Goal: Contribute content: Add original content to the website for others to see

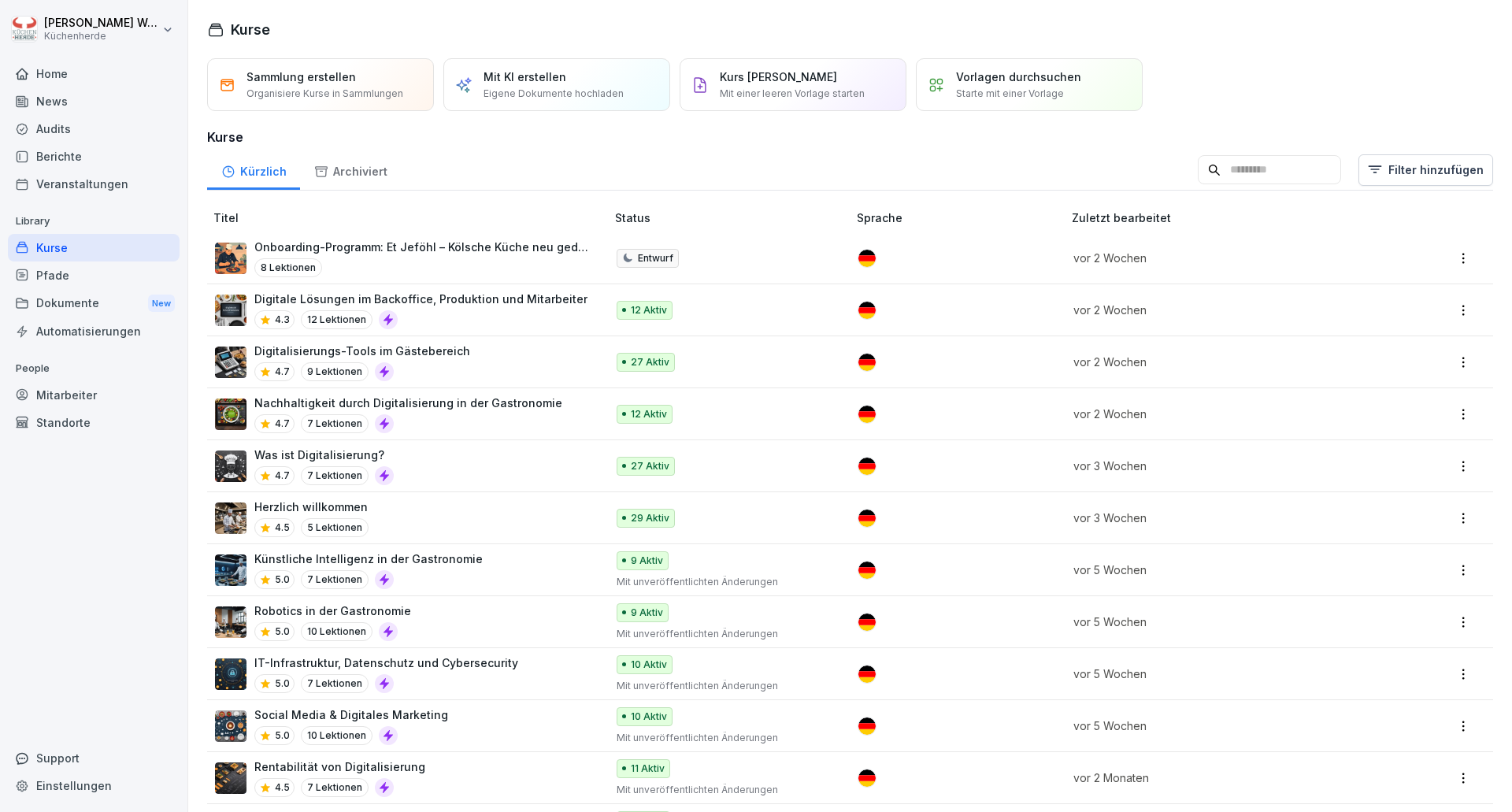
click at [519, 84] on p "Mit KI erstellen" at bounding box center [525, 76] width 82 height 17
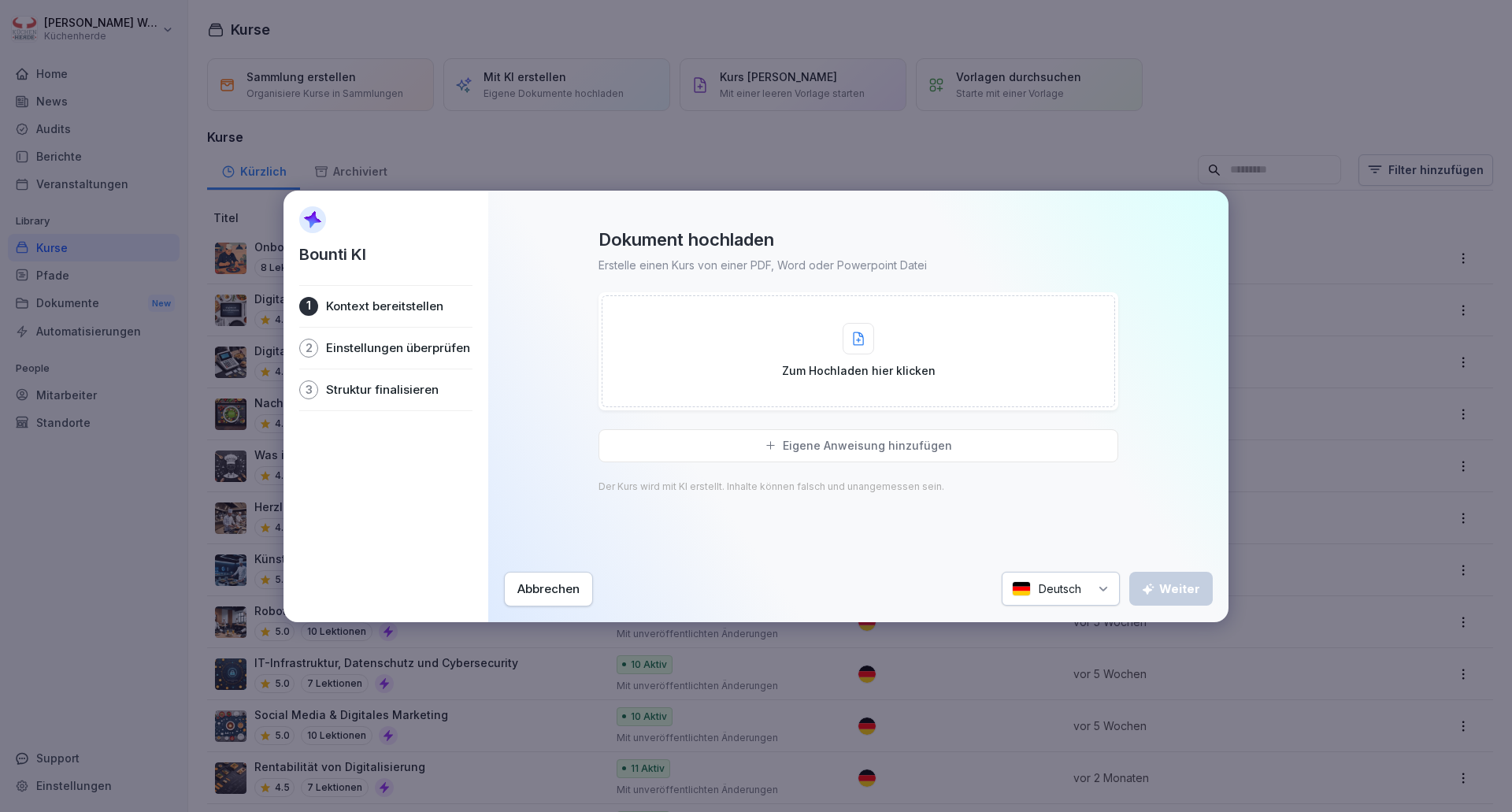
click at [701, 448] on div "Eigene Anweisung hinzufügen" at bounding box center [859, 445] width 520 height 33
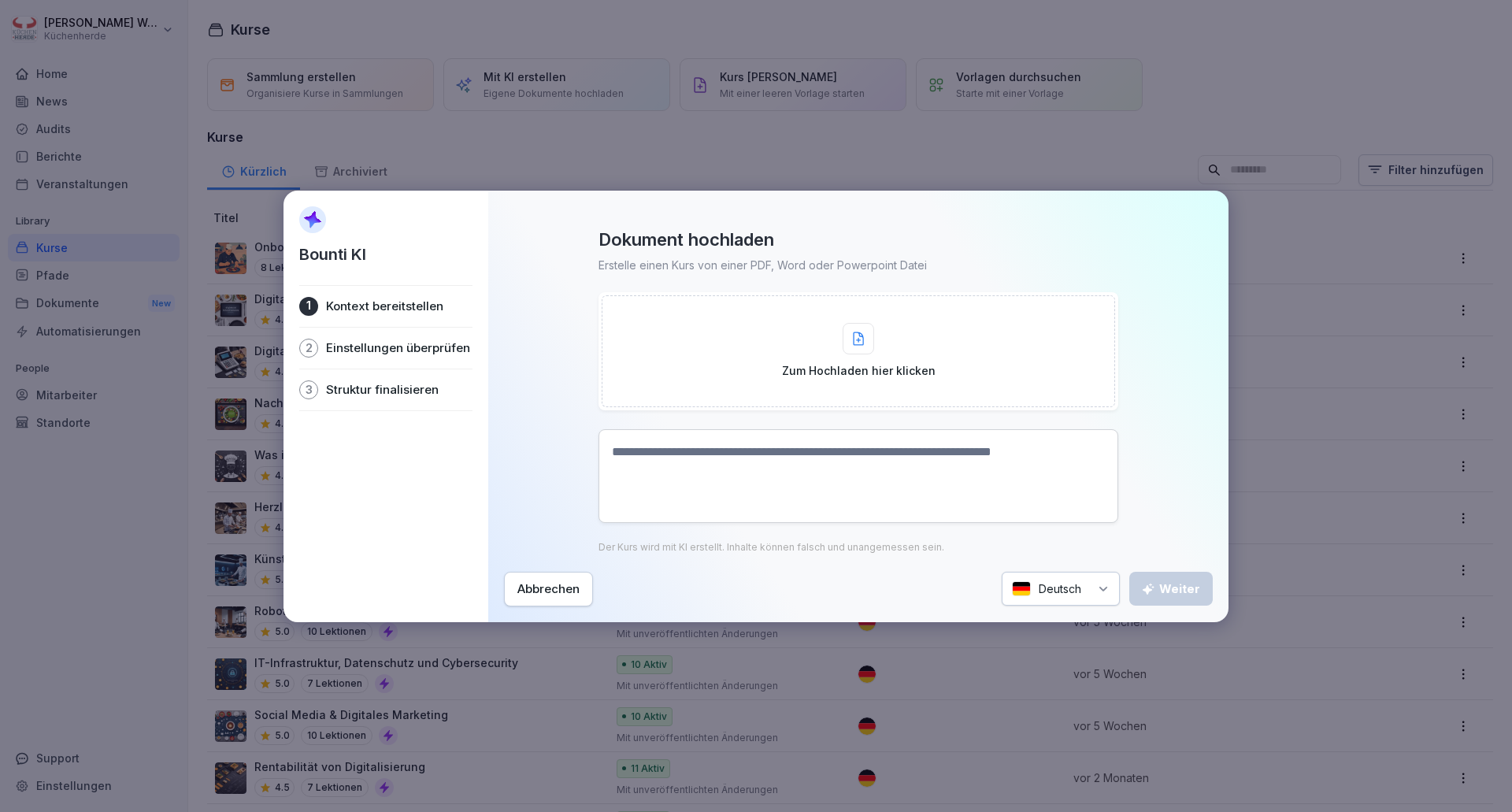
click at [702, 457] on textarea at bounding box center [859, 476] width 520 height 94
paste textarea "**********"
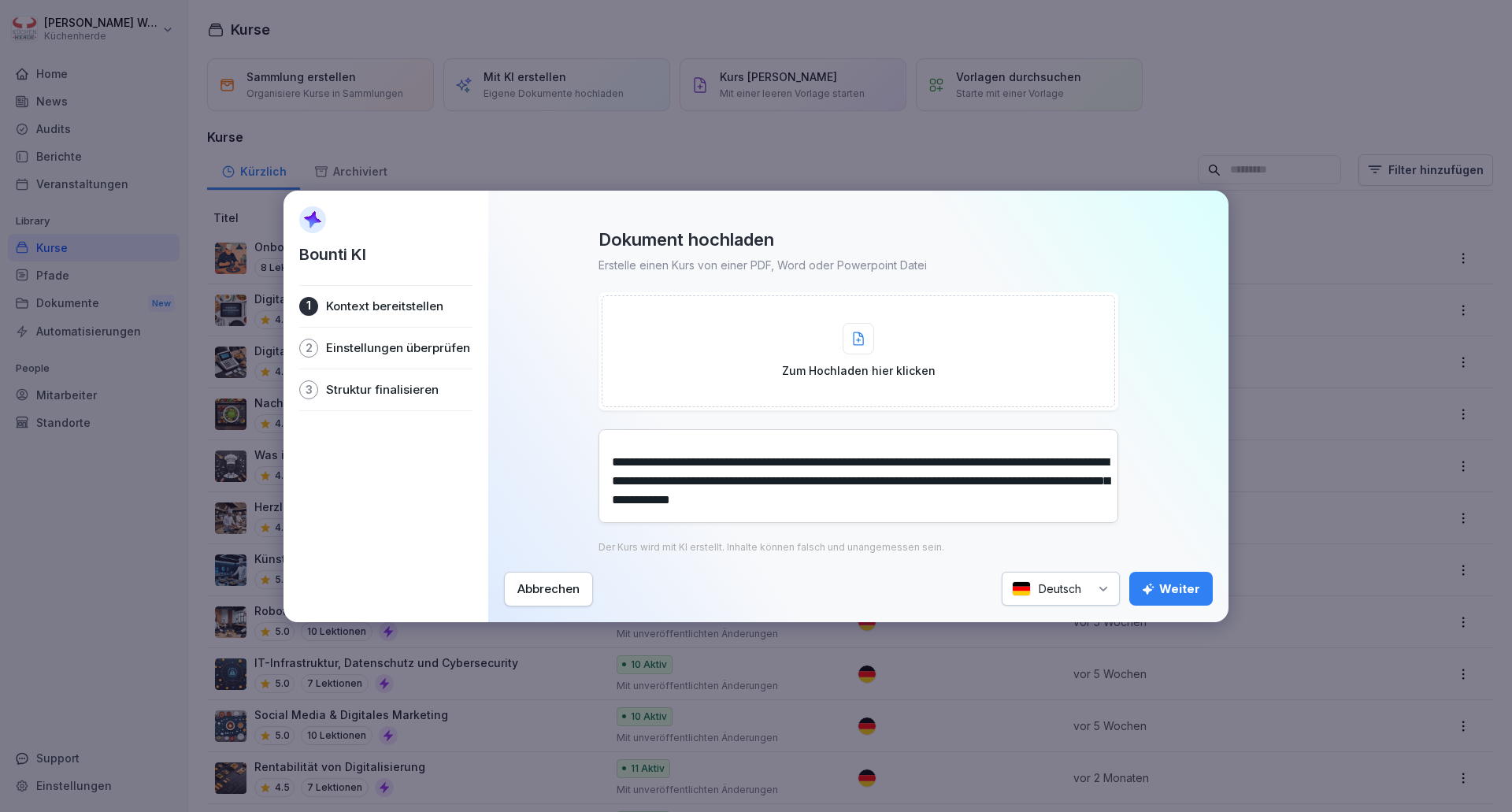
scroll to position [3560, 0]
drag, startPoint x: 619, startPoint y: 449, endPoint x: 1057, endPoint y: 526, distance: 444.7
click at [1057, 526] on div "Der Kurs wird mit KI erstellt. Inhalte können falsch und unangemessen sein." at bounding box center [859, 490] width 520 height 124
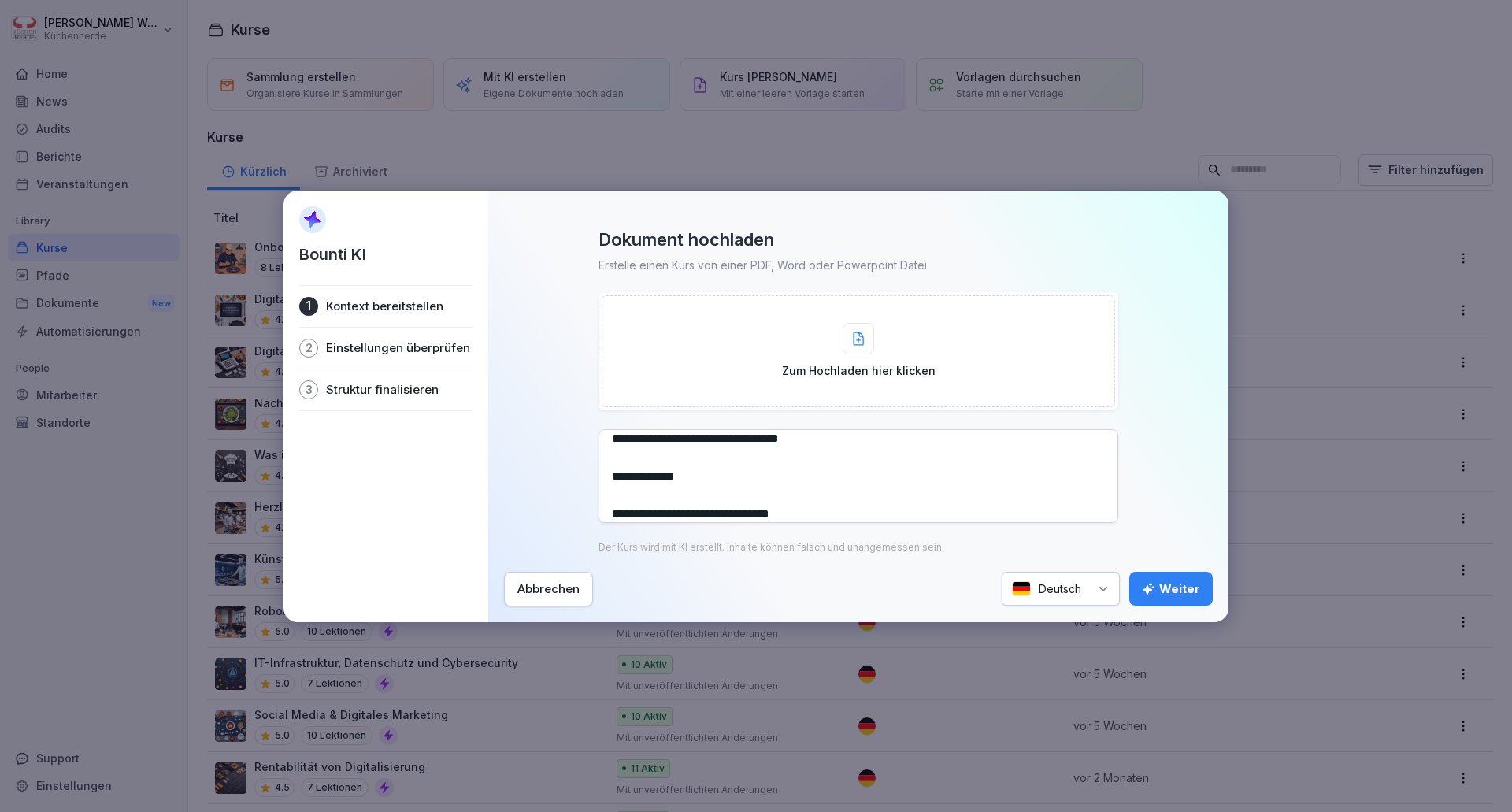
scroll to position [2480, 0]
type textarea "**********"
click at [1160, 584] on div "Weiter" at bounding box center [1171, 589] width 58 height 18
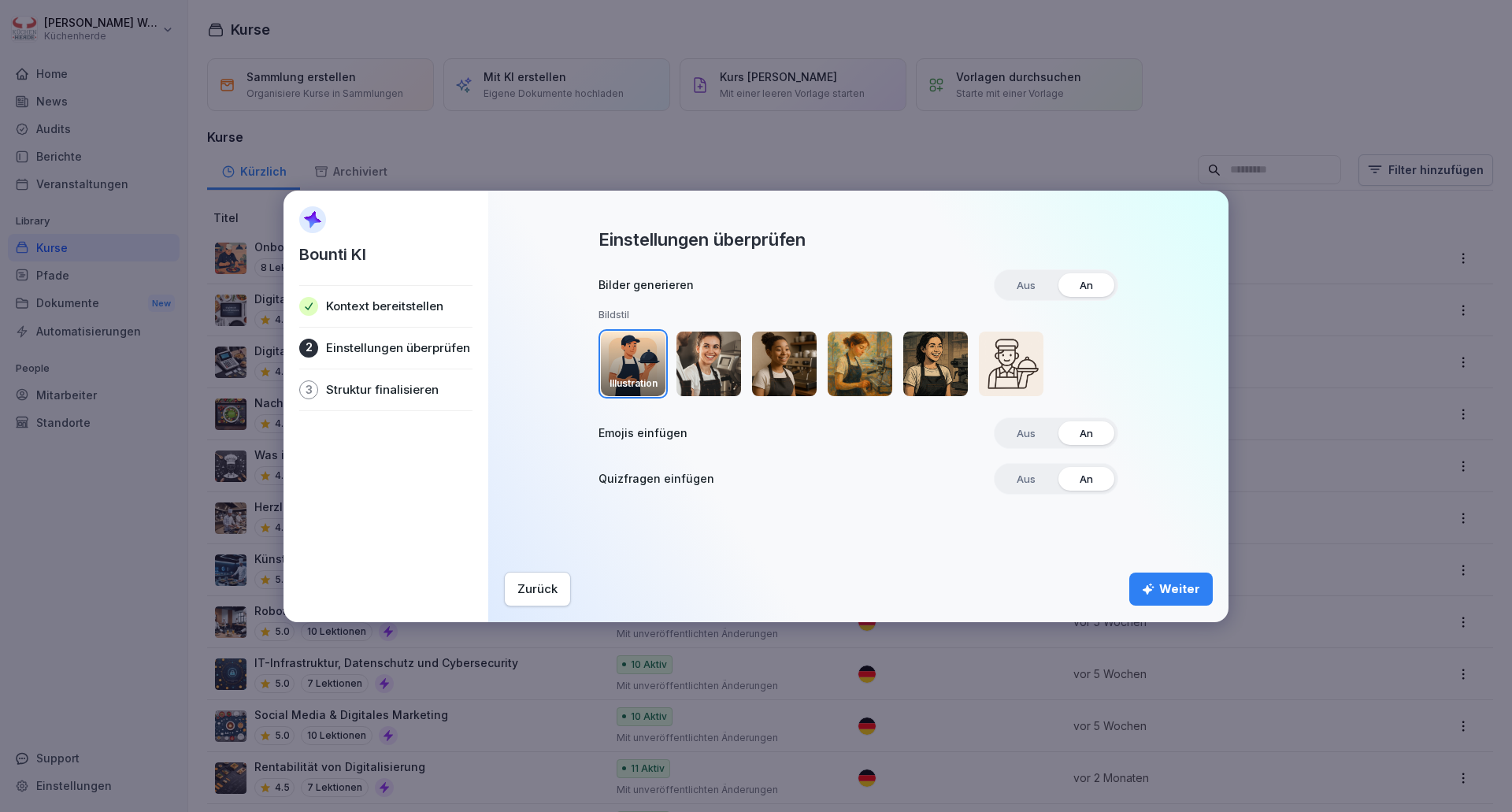
click at [1159, 582] on div "Weiter" at bounding box center [1171, 589] width 58 height 18
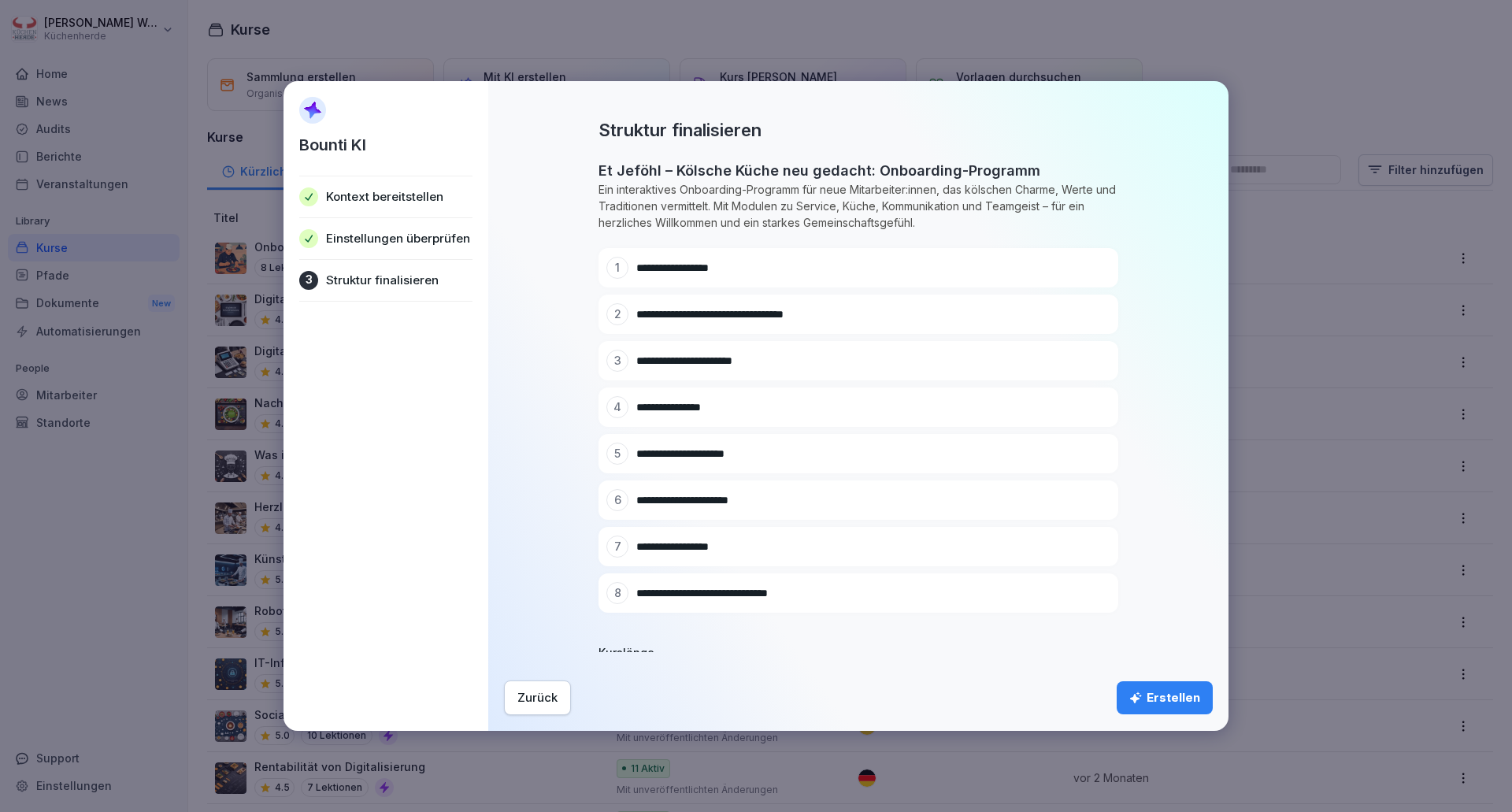
click at [1179, 698] on div "Erstellen" at bounding box center [1165, 697] width 71 height 18
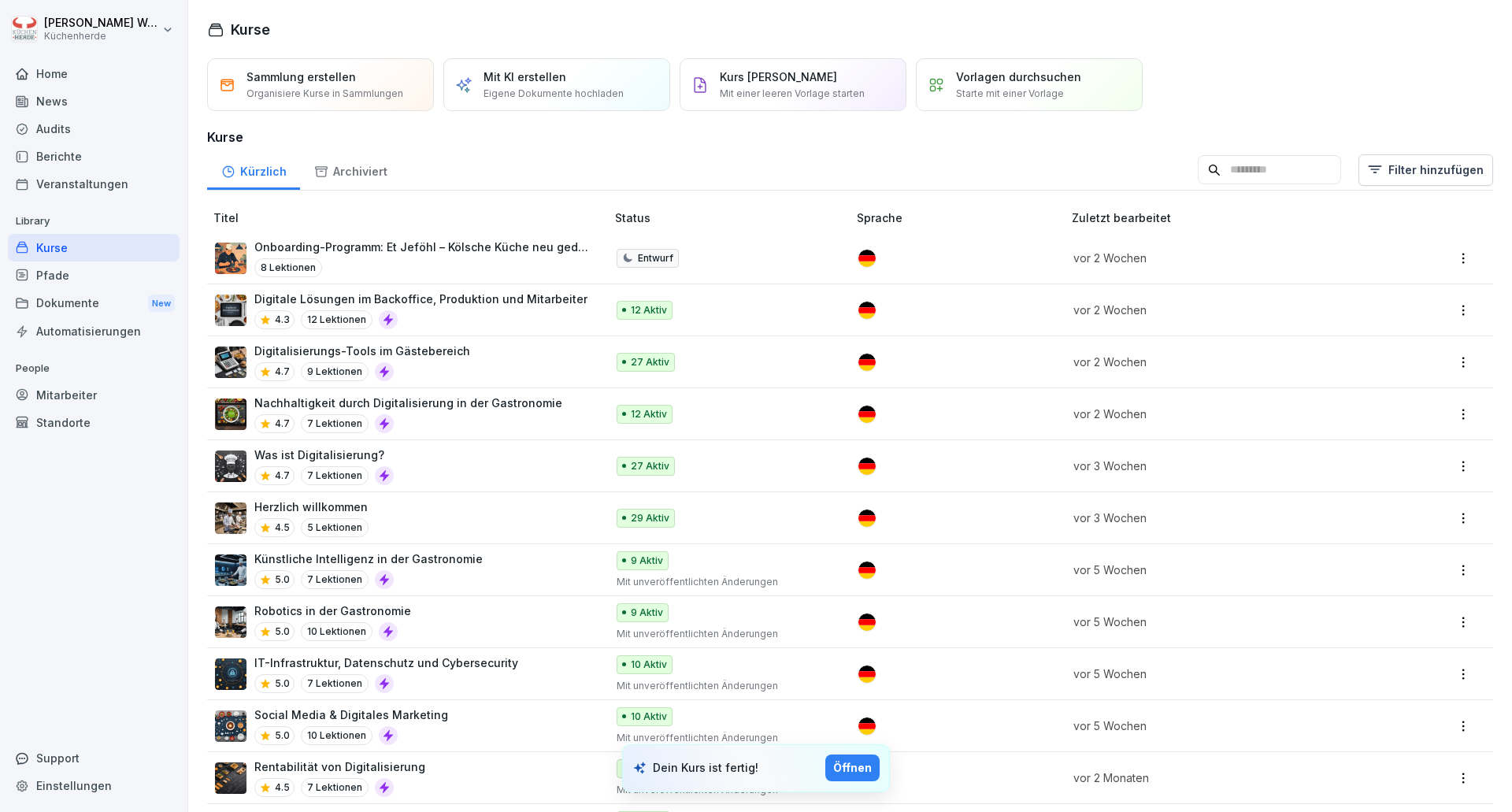
click at [860, 774] on div "Öffnen" at bounding box center [852, 768] width 38 height 18
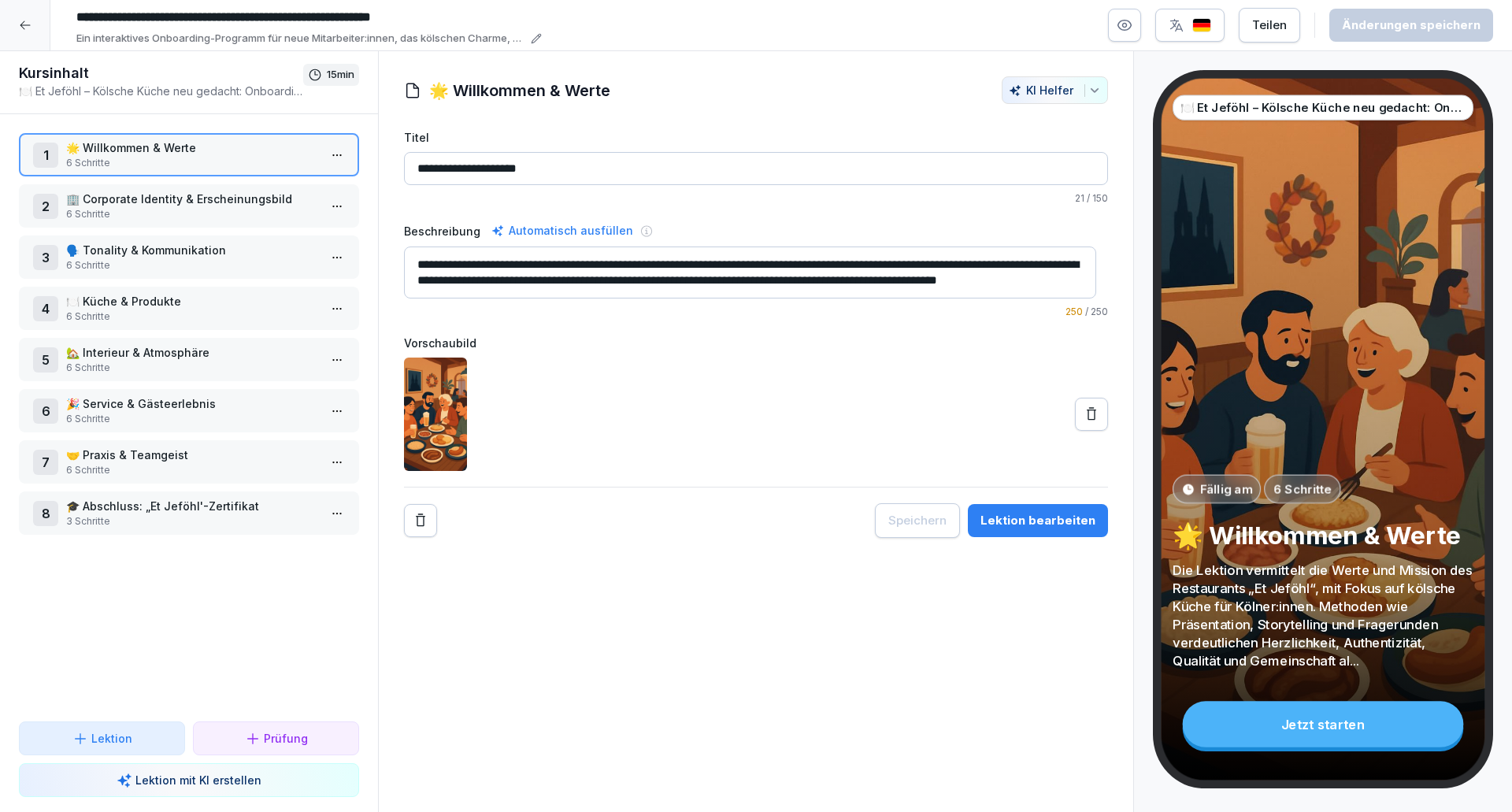
click at [129, 520] on p "3 Schritte" at bounding box center [191, 521] width 252 height 14
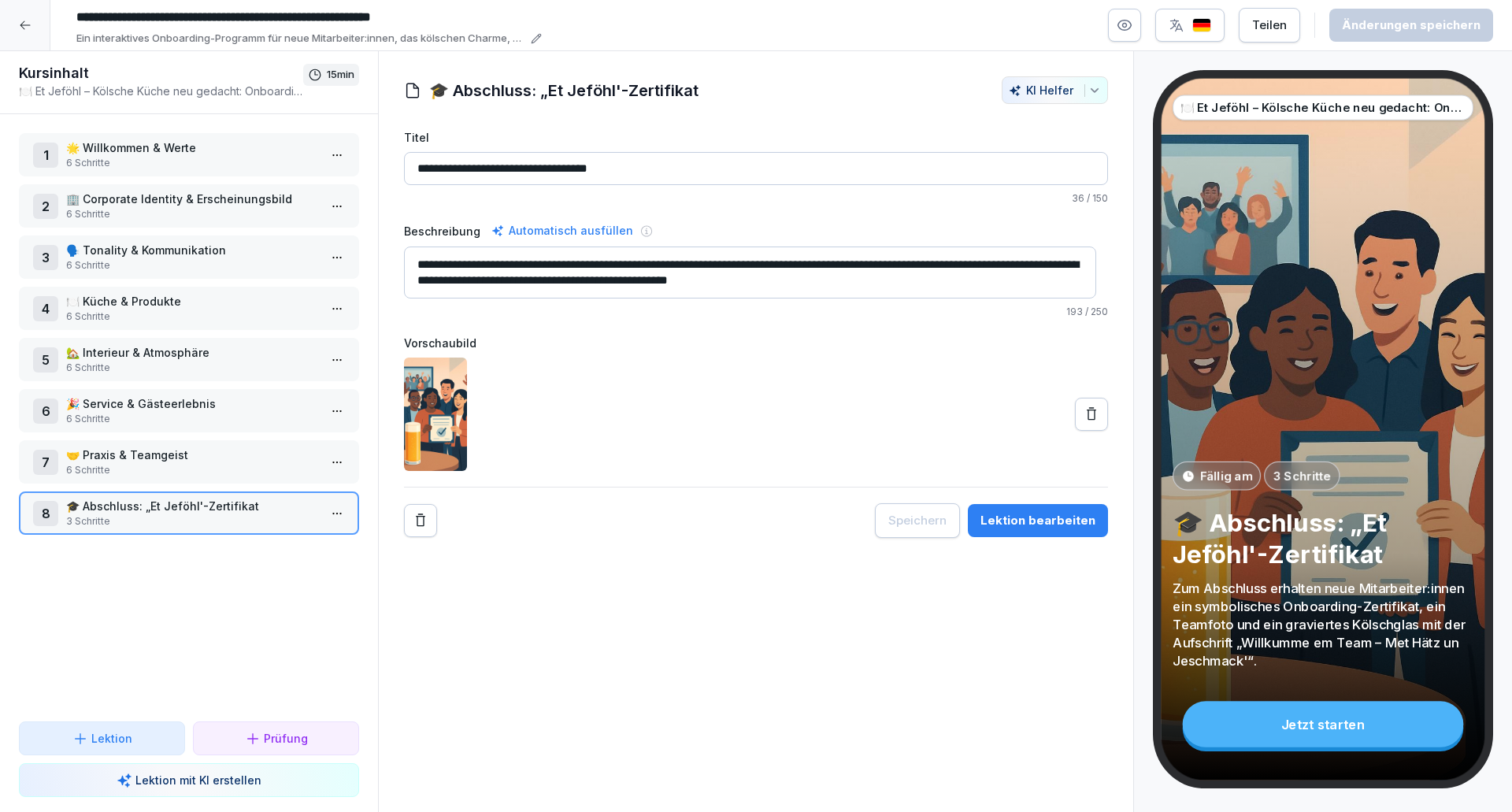
click at [166, 216] on p "6 Schritte" at bounding box center [191, 214] width 252 height 14
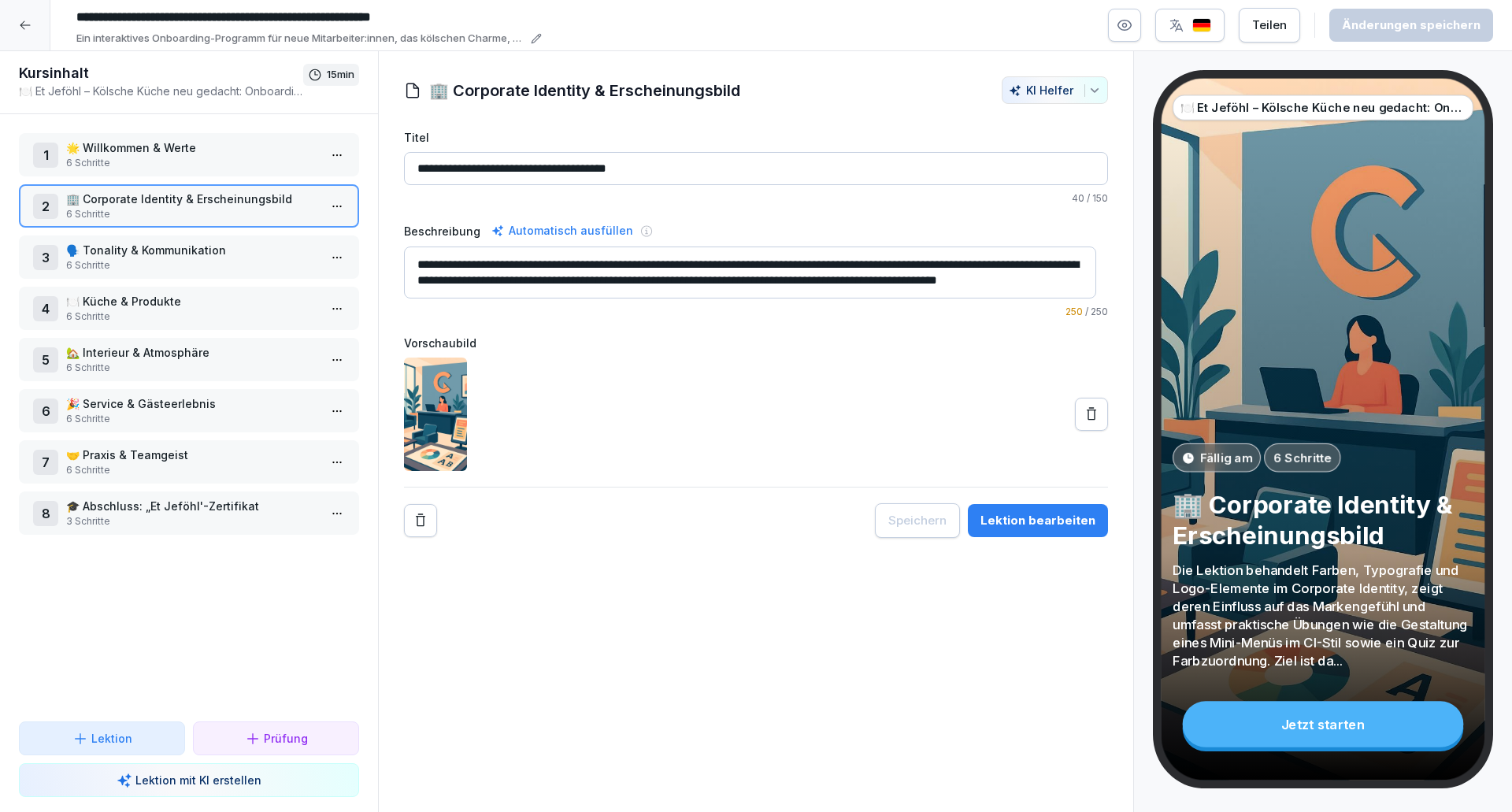
click at [215, 149] on p "🌟 Willkommen & Werte" at bounding box center [191, 147] width 252 height 17
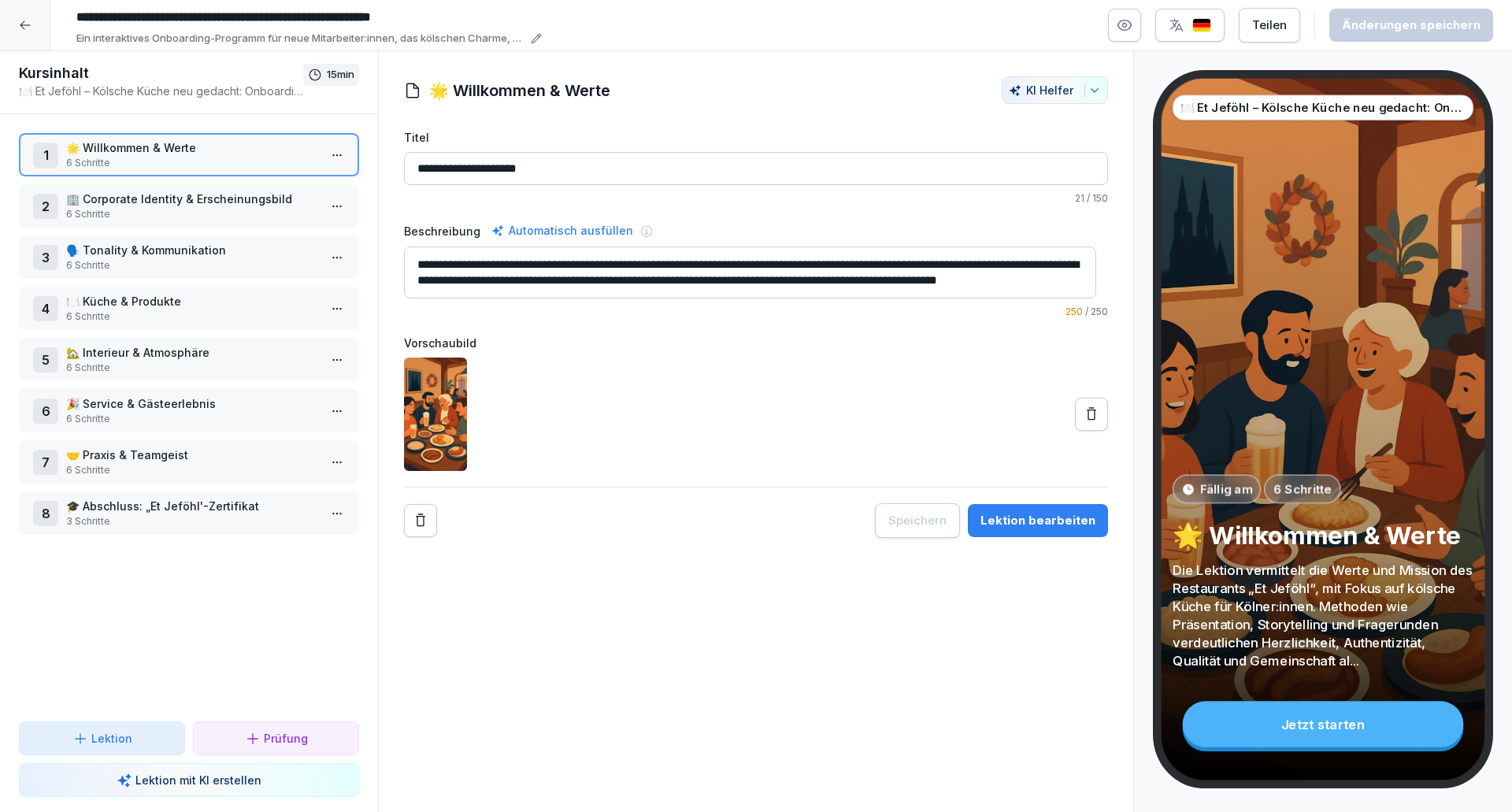
click at [1042, 513] on div "Lektion bearbeiten" at bounding box center [1037, 521] width 115 height 18
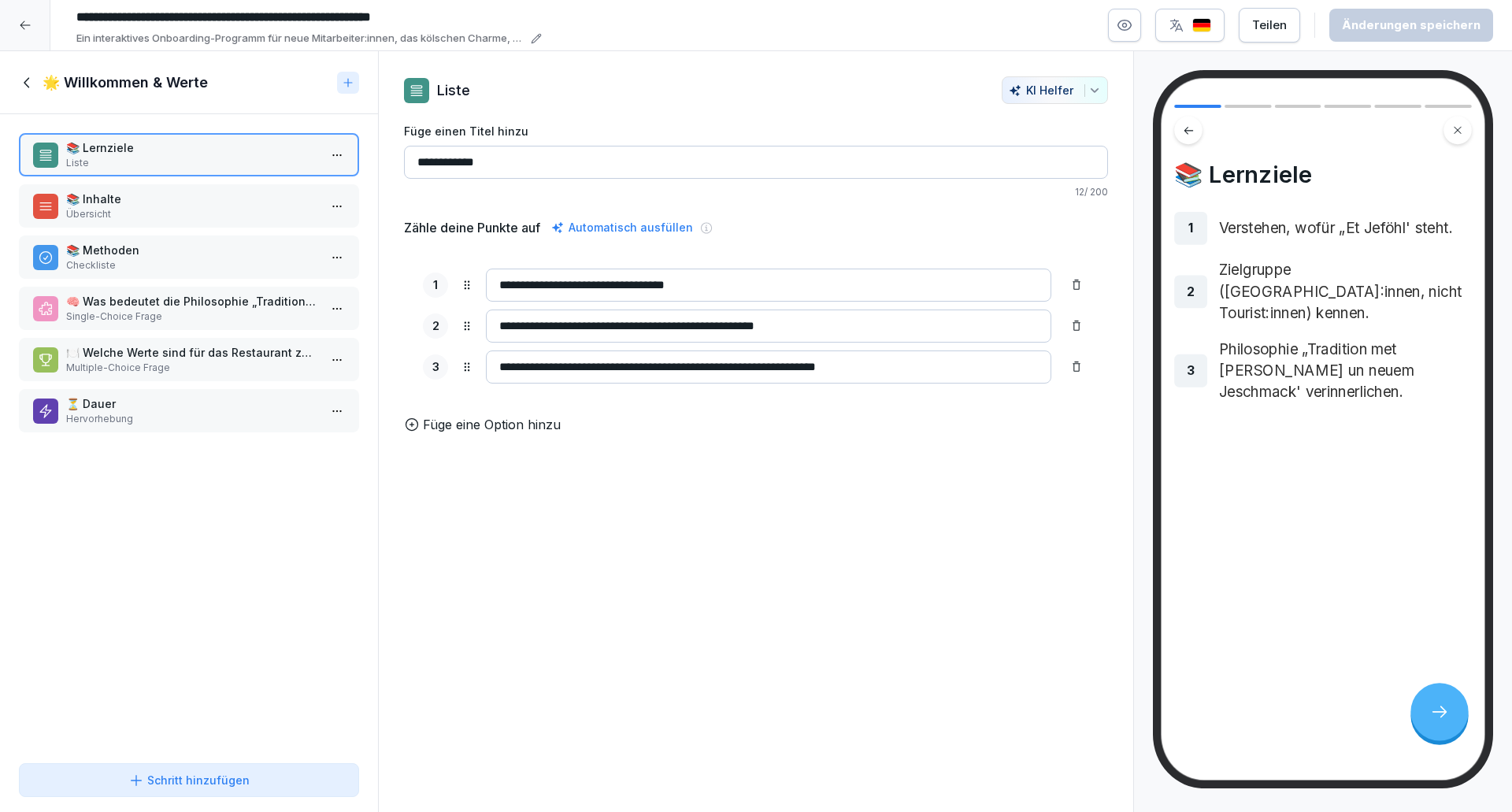
click at [245, 218] on p "Übersicht" at bounding box center [191, 214] width 252 height 14
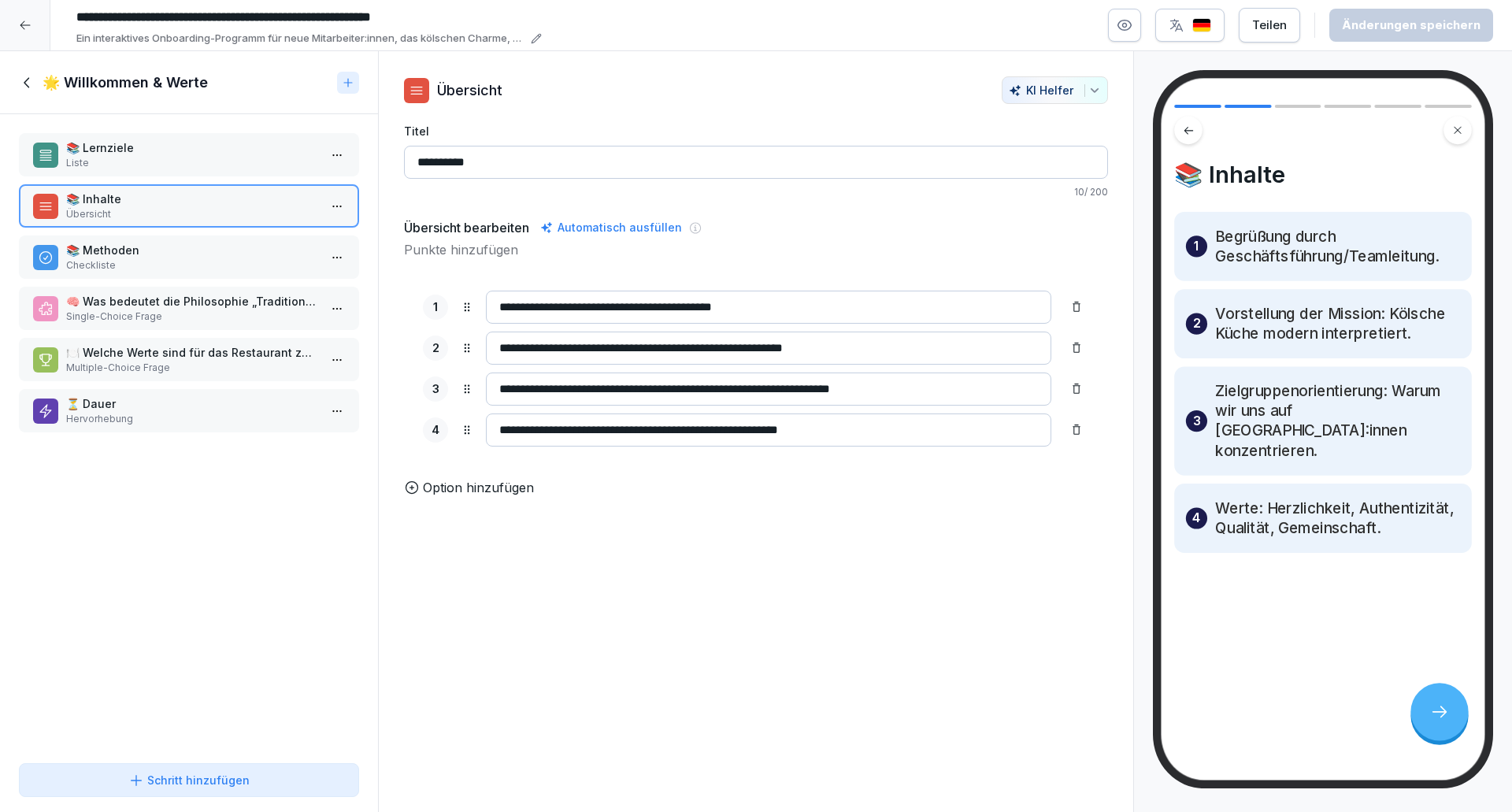
click at [234, 246] on p "📚 Methoden" at bounding box center [191, 249] width 252 height 17
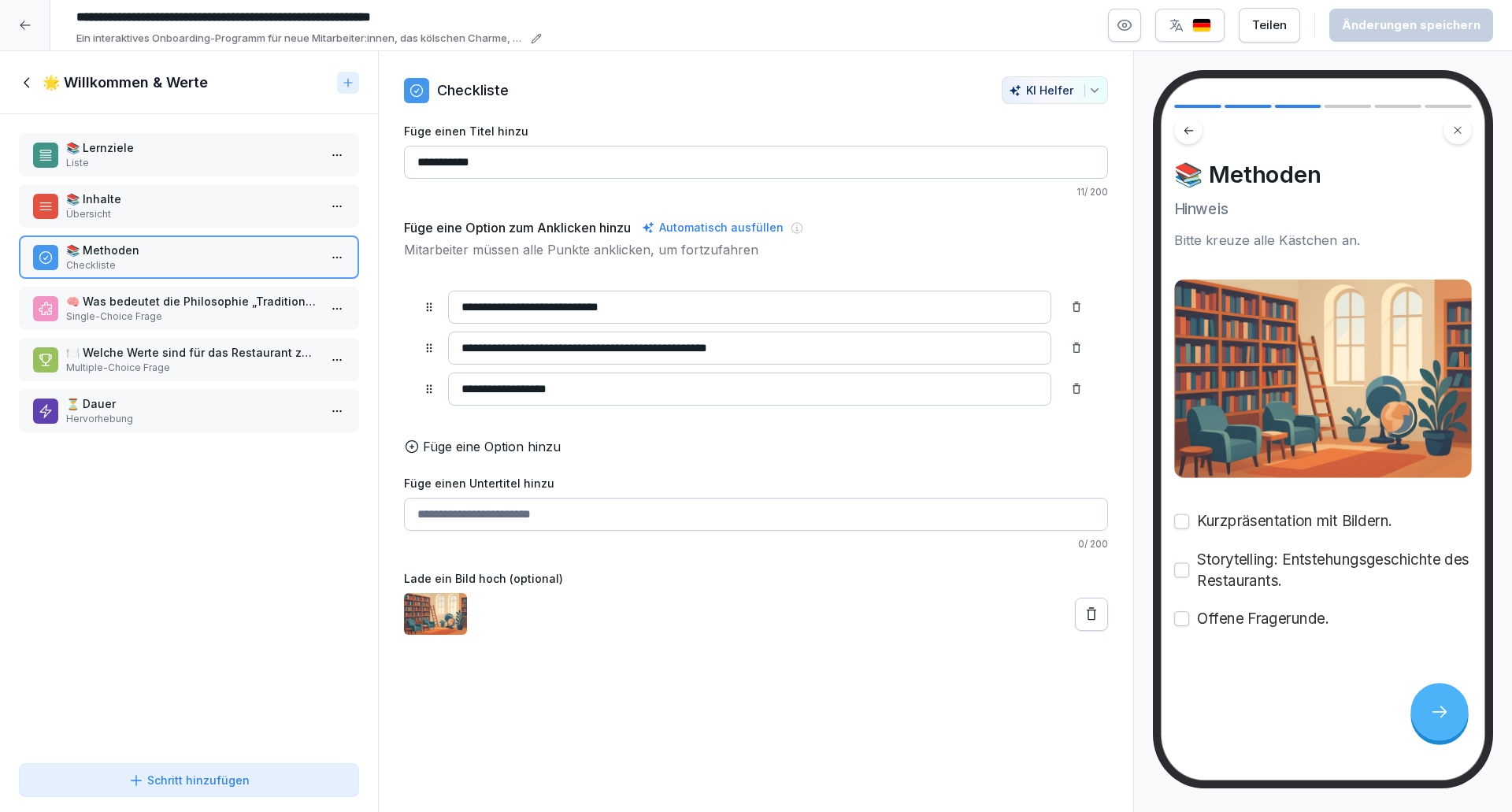
click at [176, 338] on div "🍽️ Welche Werte sind für das Restaurant zentral? Multiple-Choice Frage" at bounding box center [188, 359] width 340 height 43
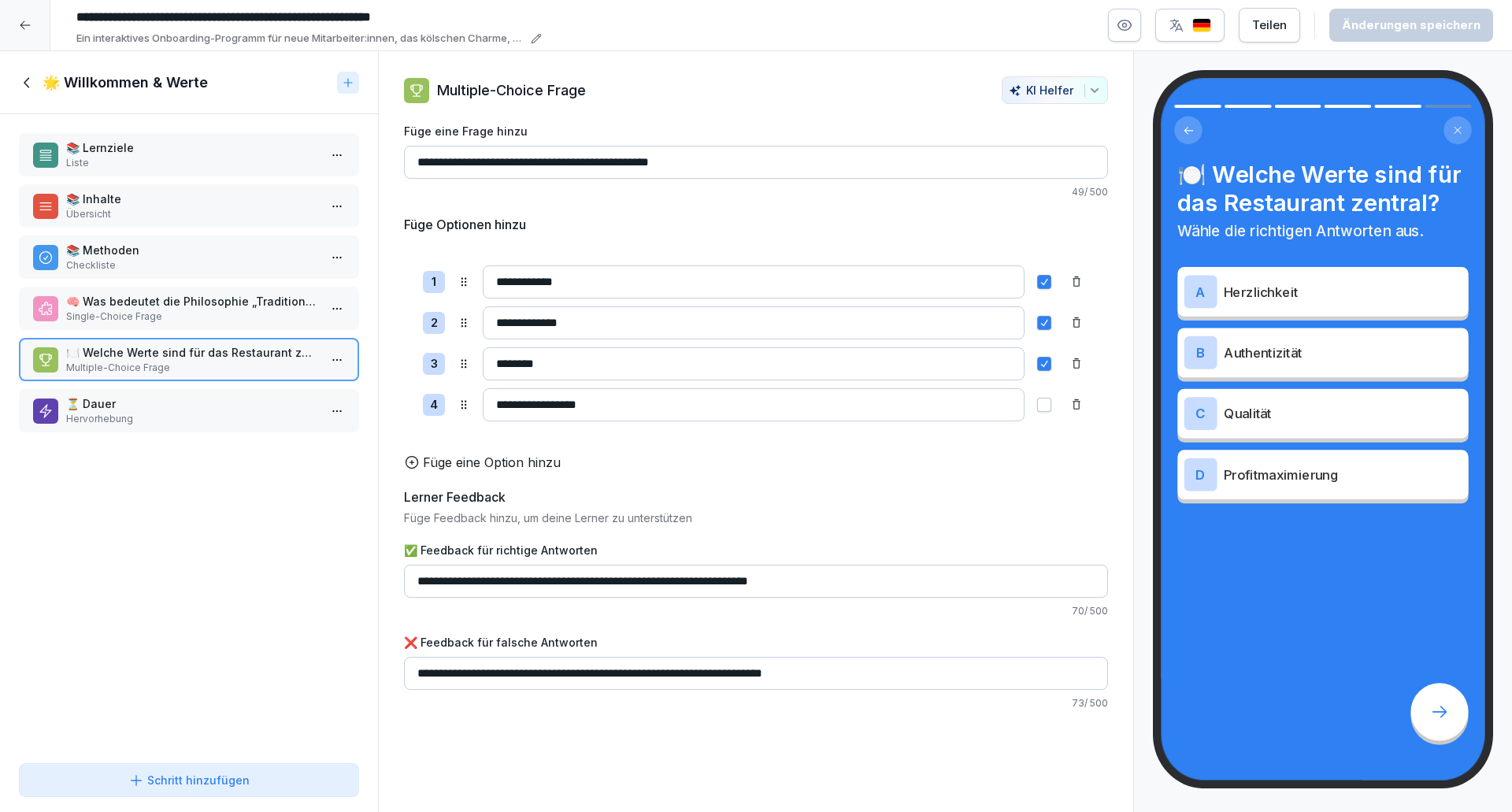
click at [177, 314] on p "Single-Choice Frage" at bounding box center [191, 316] width 252 height 14
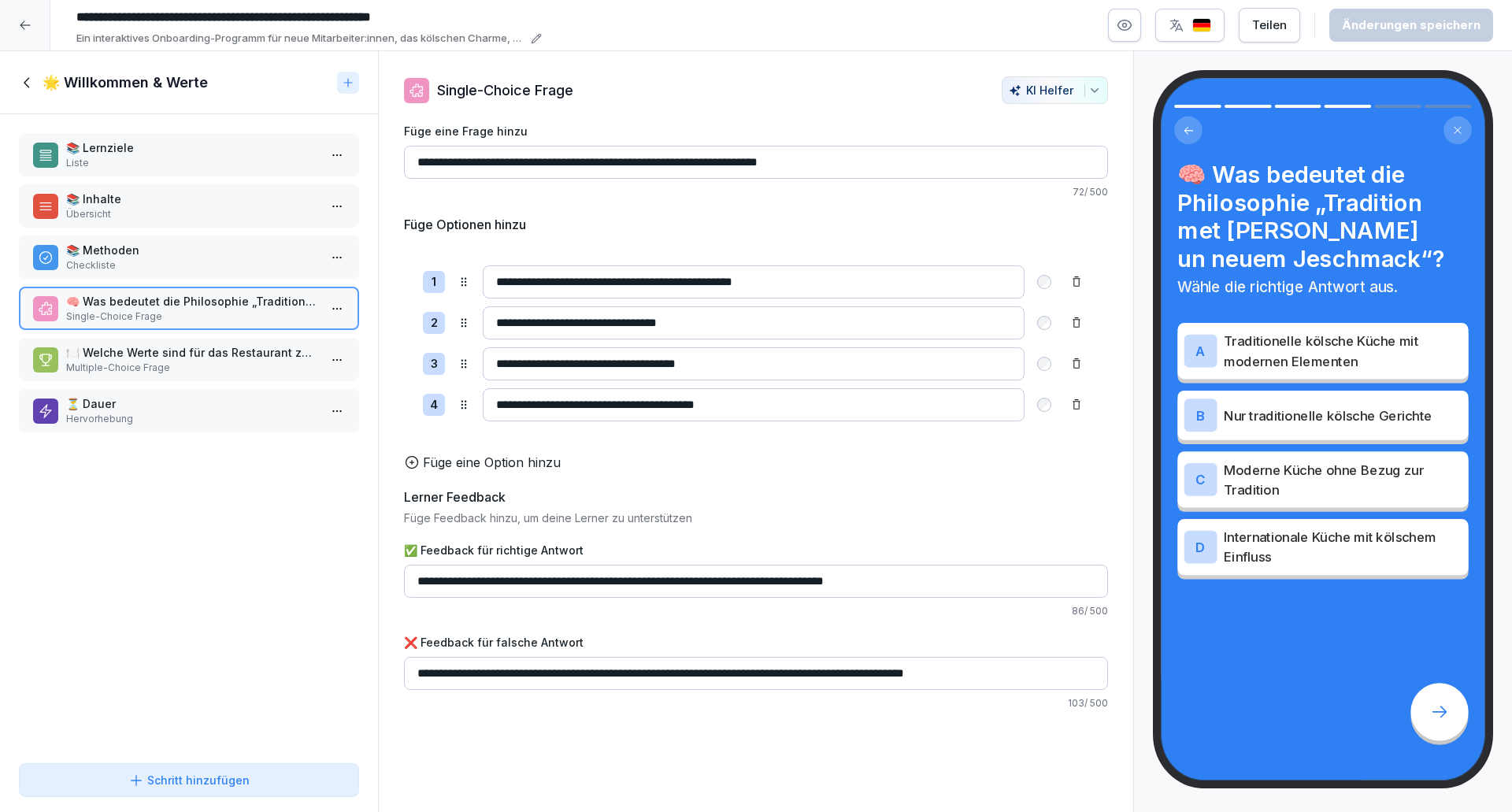
click at [176, 404] on p "⏳ Dauer" at bounding box center [191, 403] width 252 height 17
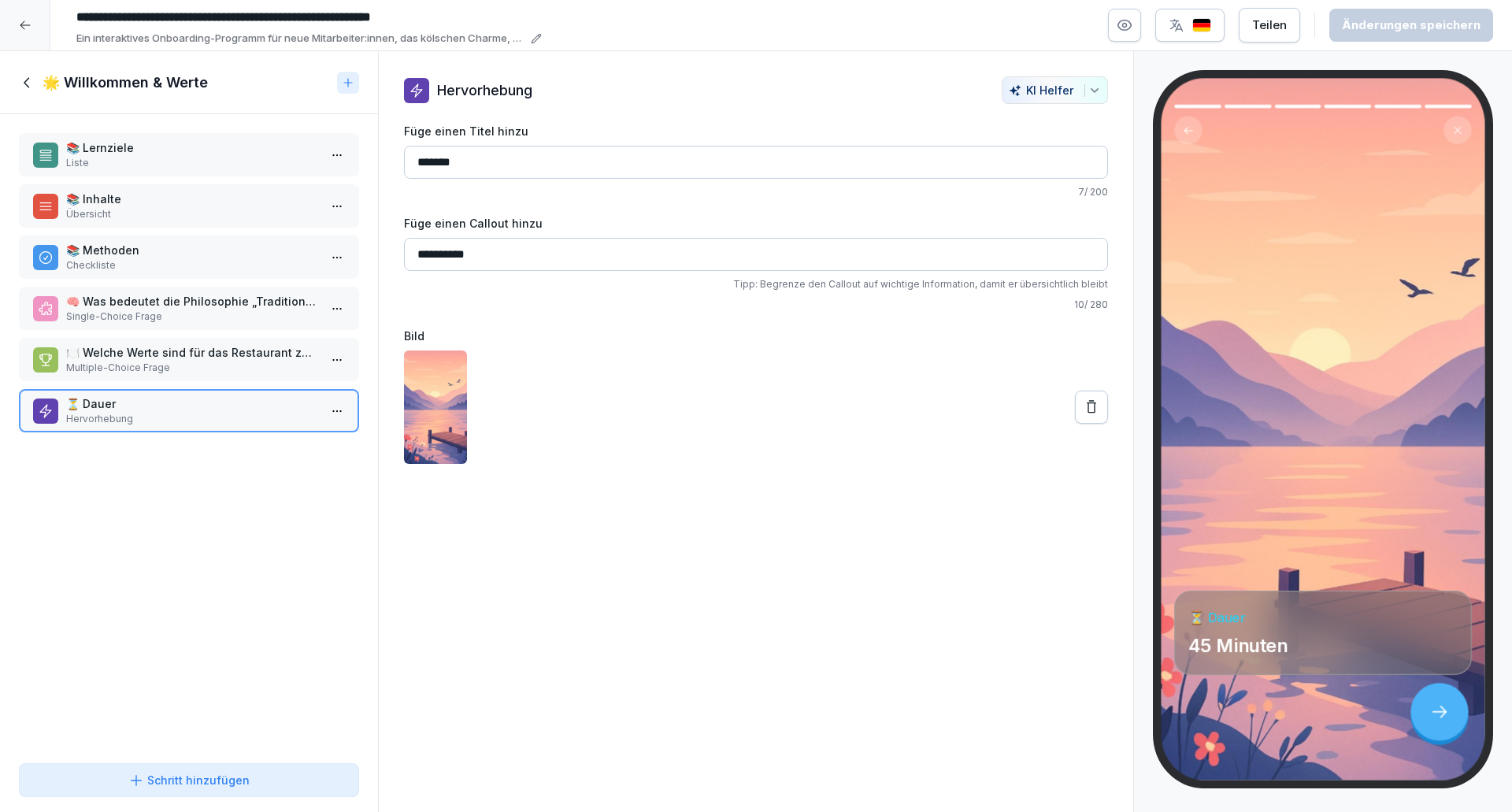
click at [28, 74] on icon at bounding box center [27, 82] width 18 height 18
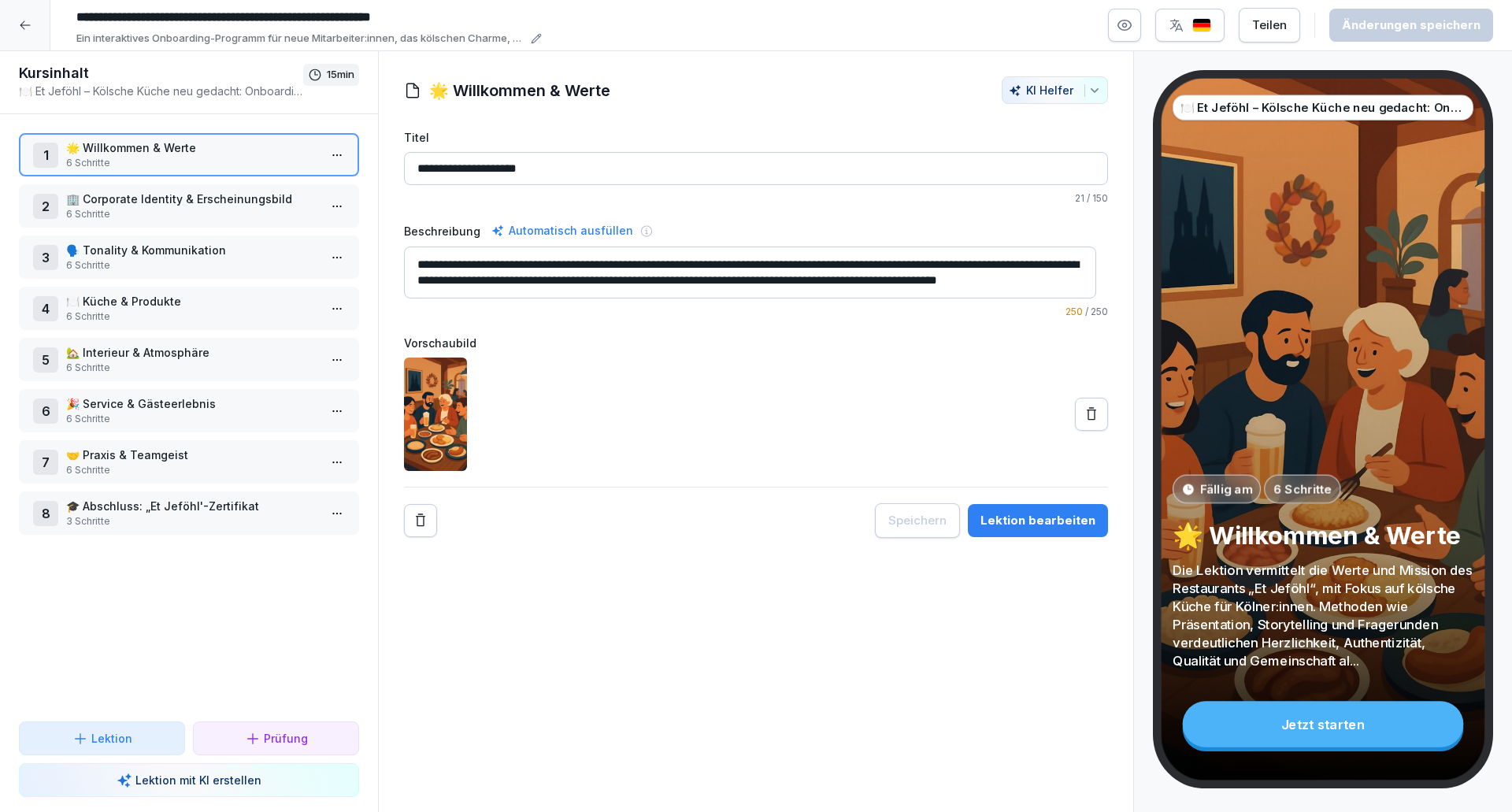
click at [141, 210] on p "6 Schritte" at bounding box center [191, 214] width 252 height 14
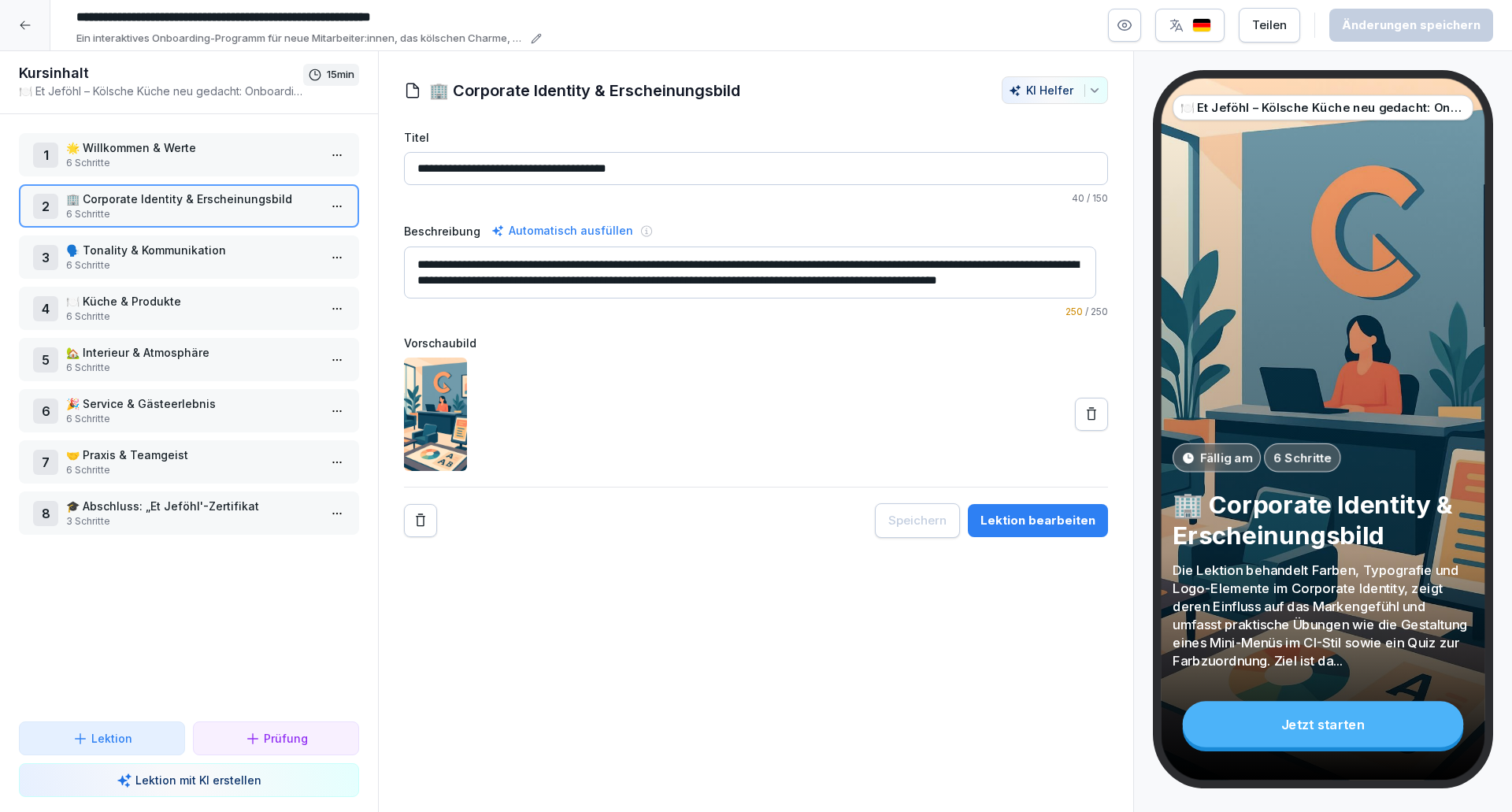
click at [1011, 528] on div "Lektion bearbeiten" at bounding box center [1037, 521] width 115 height 18
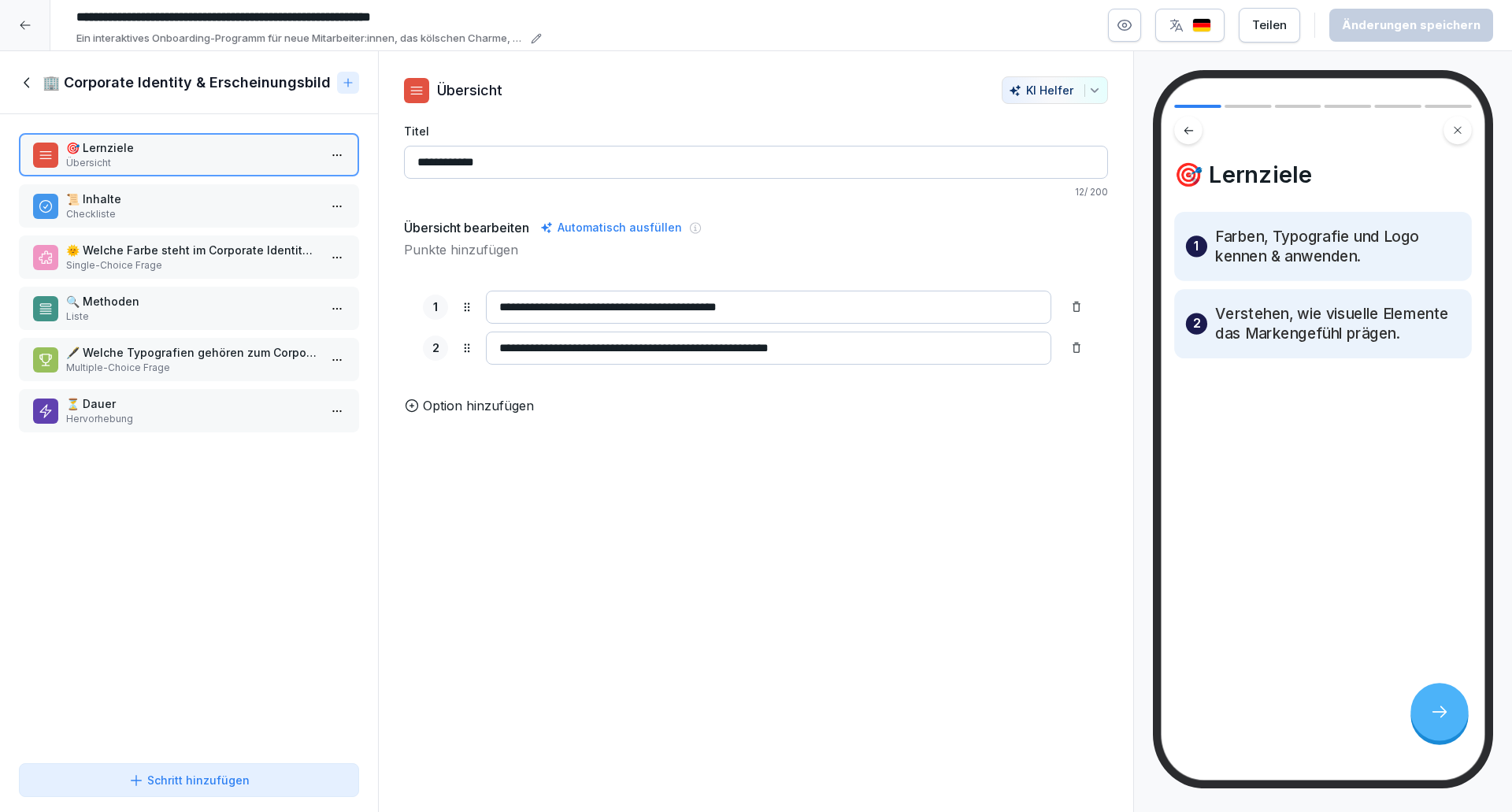
click at [170, 264] on p "Single-Choice Frage" at bounding box center [191, 265] width 252 height 14
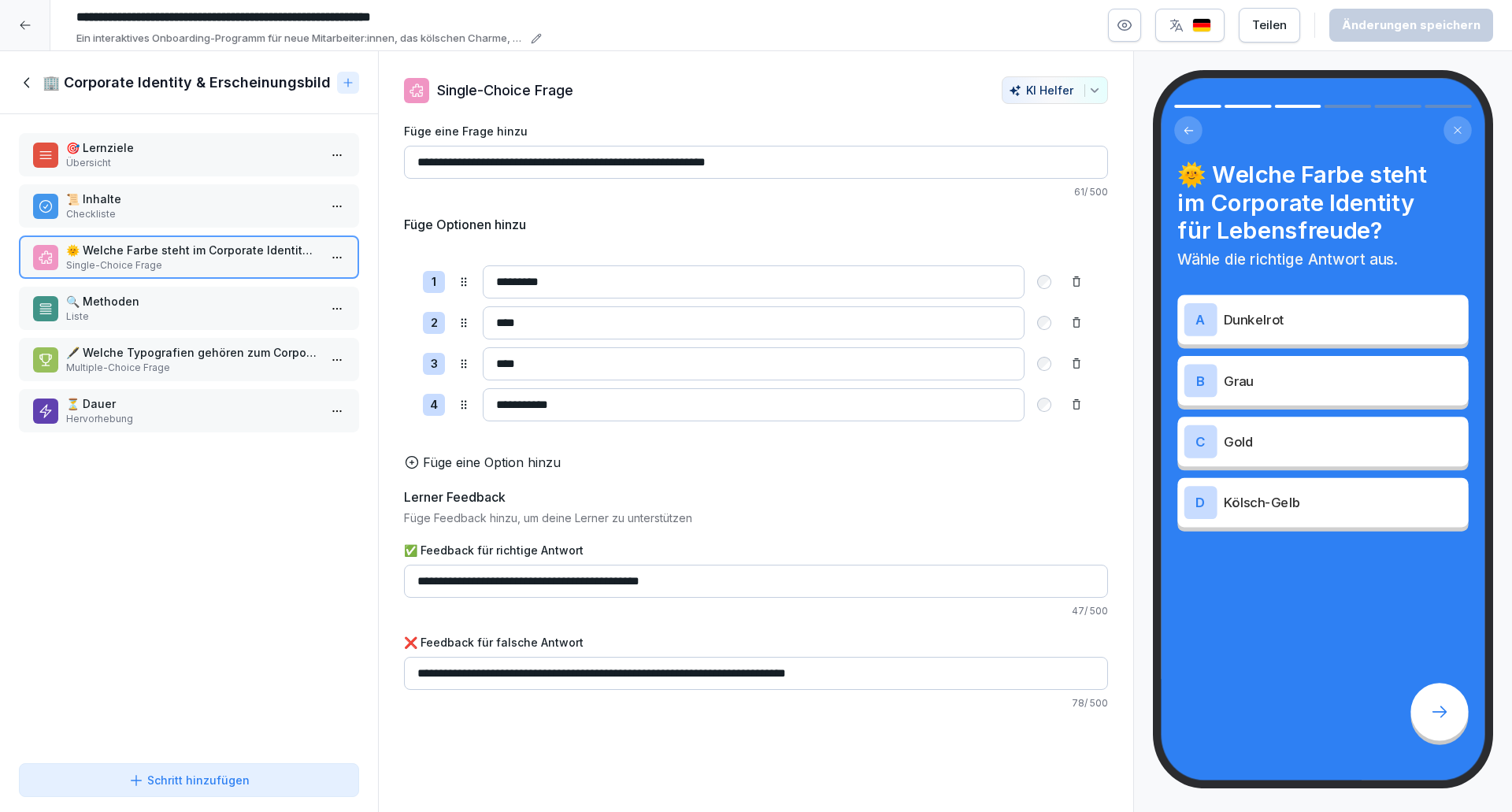
click at [25, 89] on icon at bounding box center [27, 82] width 18 height 18
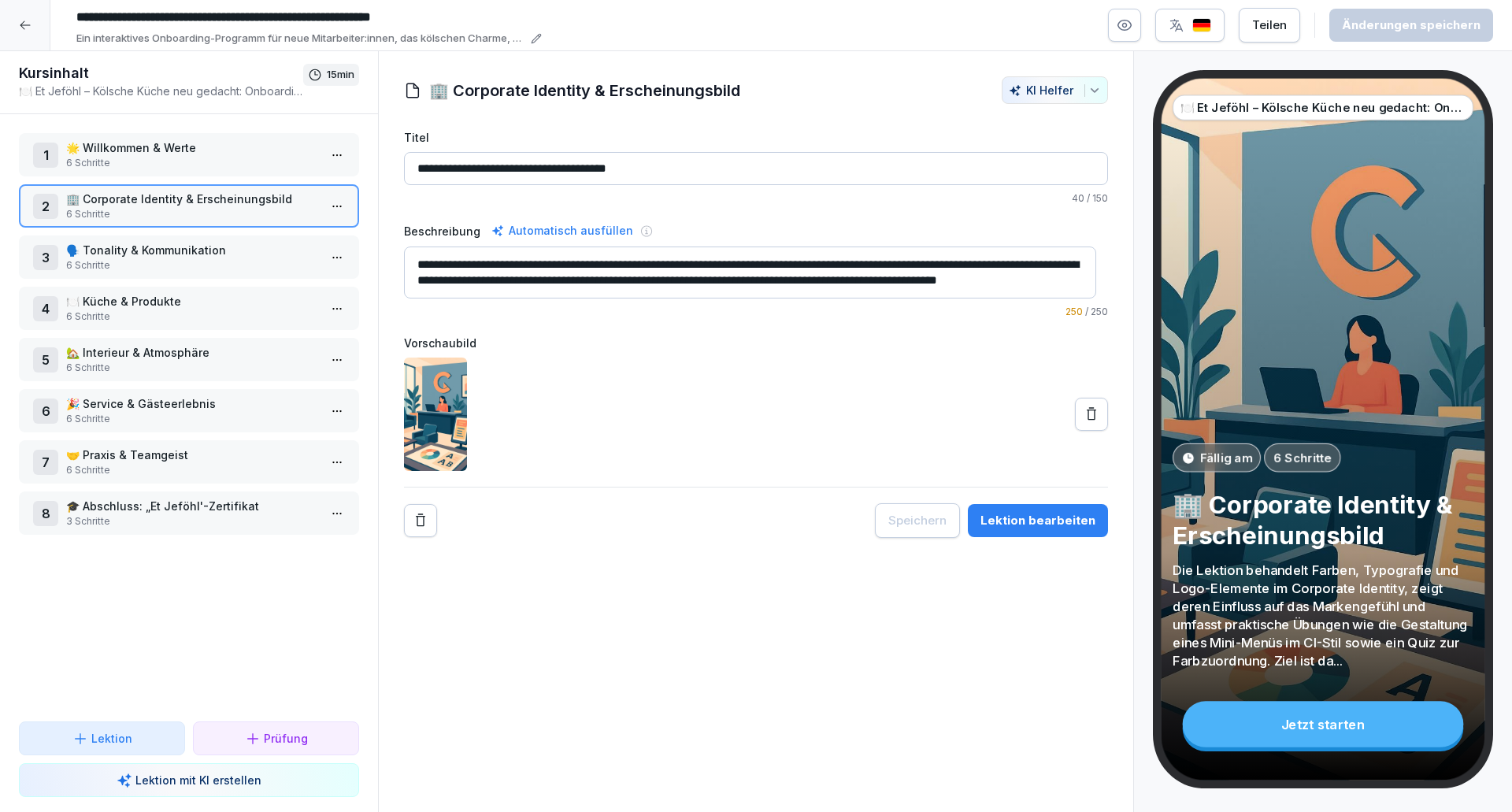
click at [222, 568] on div "1 🌟 Willkommen & Werte 6 Schritte 2 🏢 Corporate Identity & Erscheinungsbild 6 S…" at bounding box center [188, 417] width 378 height 607
